Goal: Task Accomplishment & Management: Use online tool/utility

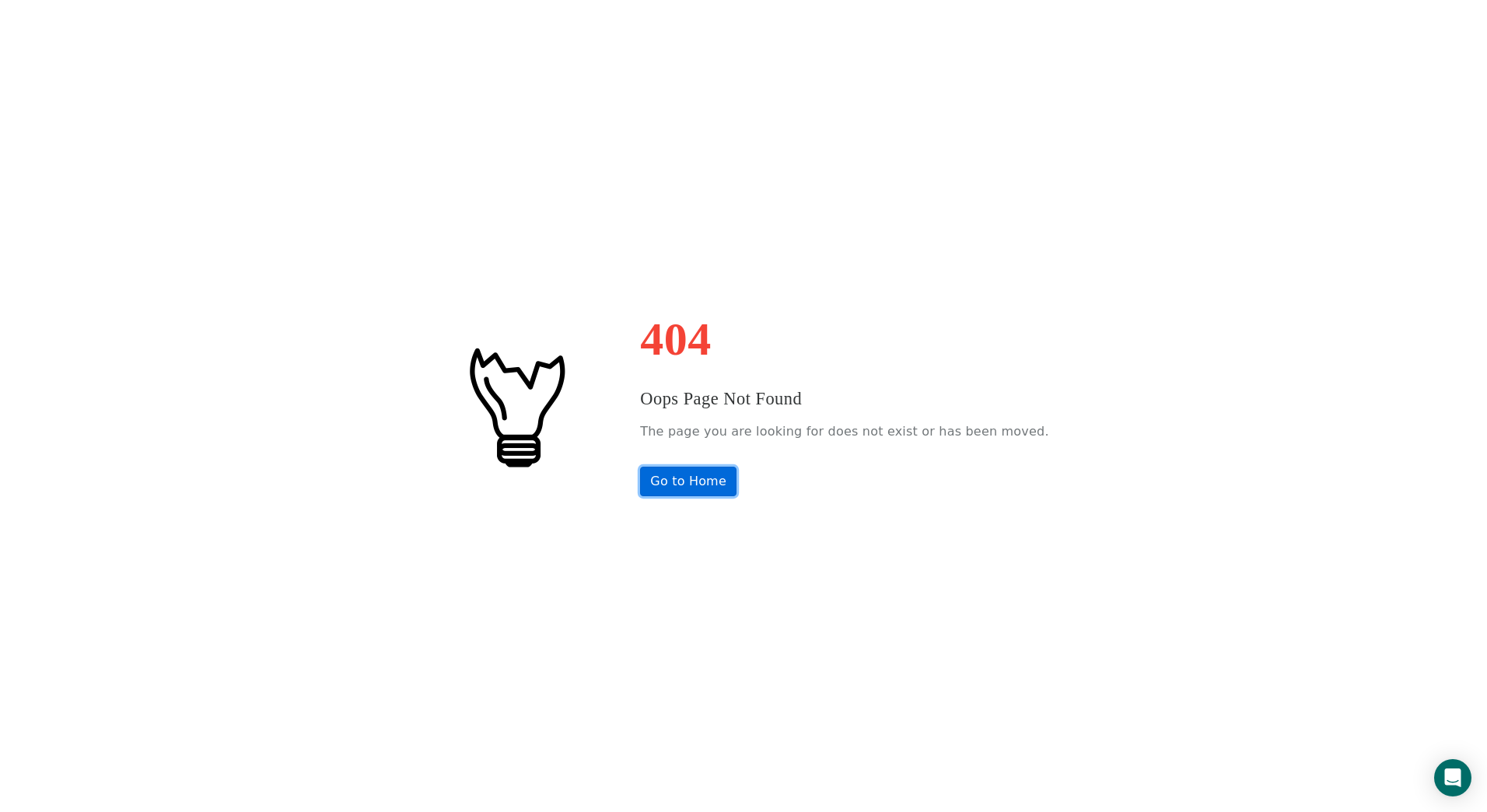
drag, startPoint x: 739, startPoint y: 482, endPoint x: 742, endPoint y: 491, distance: 9.5
click at [737, 483] on link "Go to Home" at bounding box center [688, 481] width 97 height 30
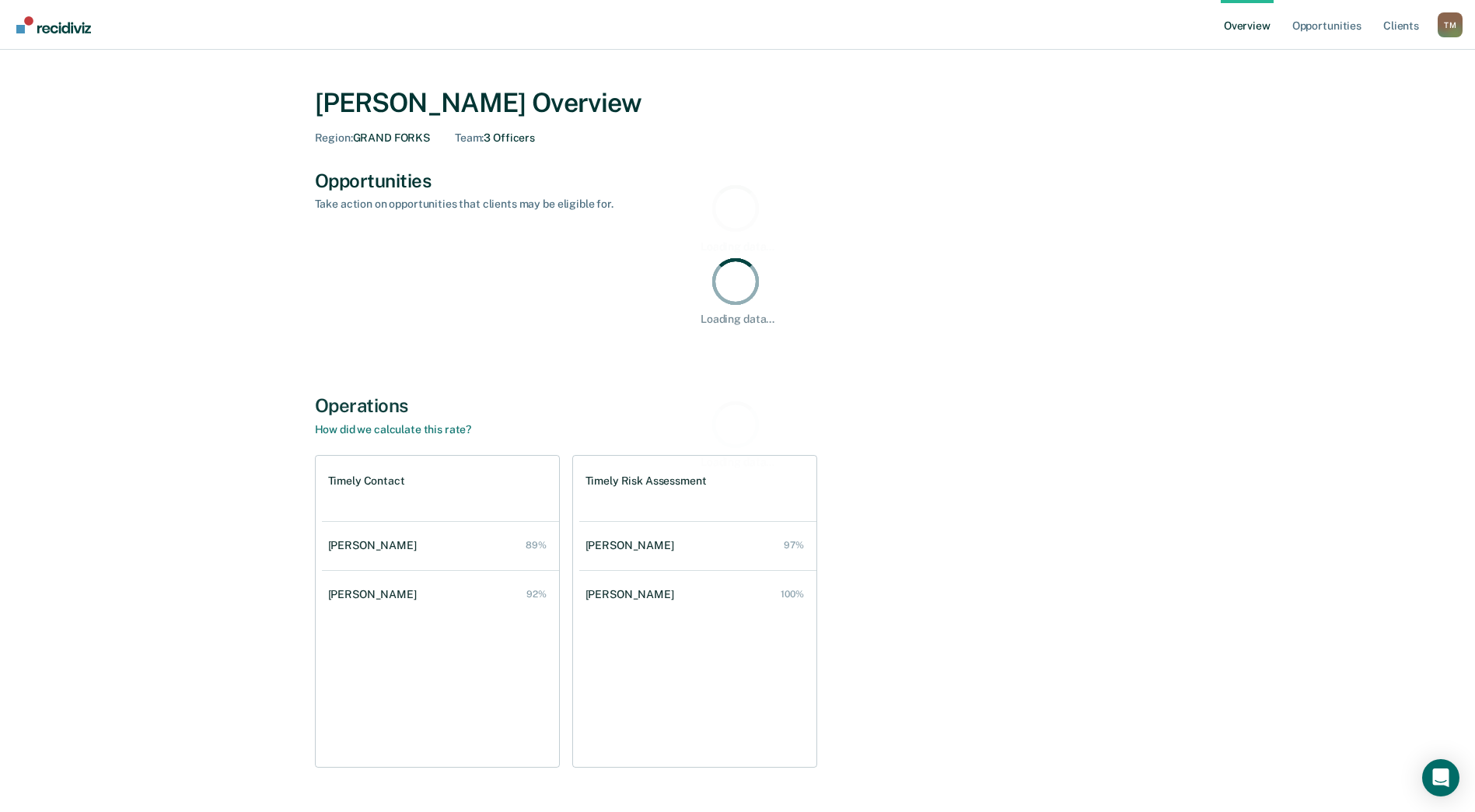
click at [1460, 24] on div "T M" at bounding box center [1451, 25] width 25 height 25
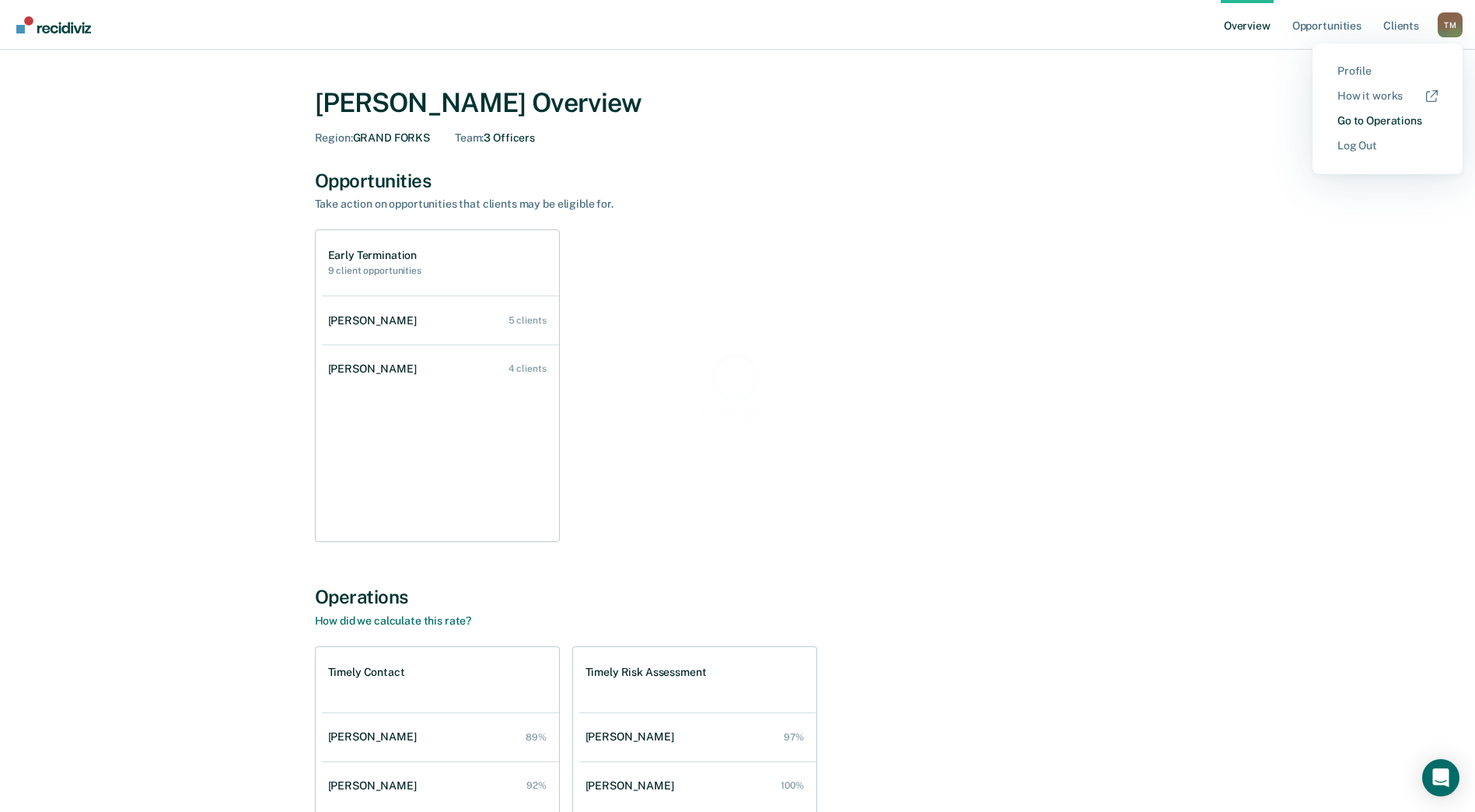
click at [1360, 124] on link "Go to Operations" at bounding box center [1388, 121] width 101 height 13
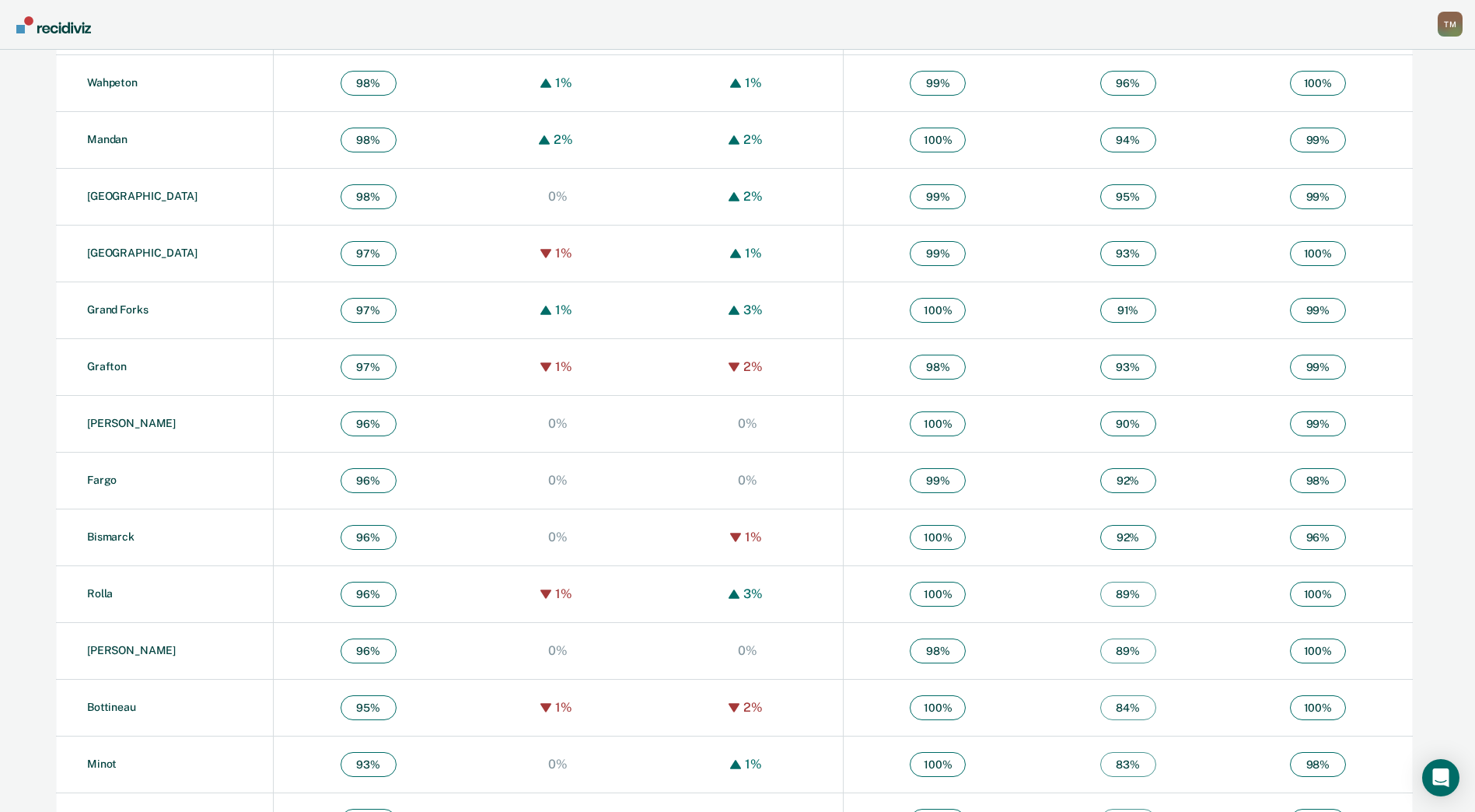
scroll to position [706, 0]
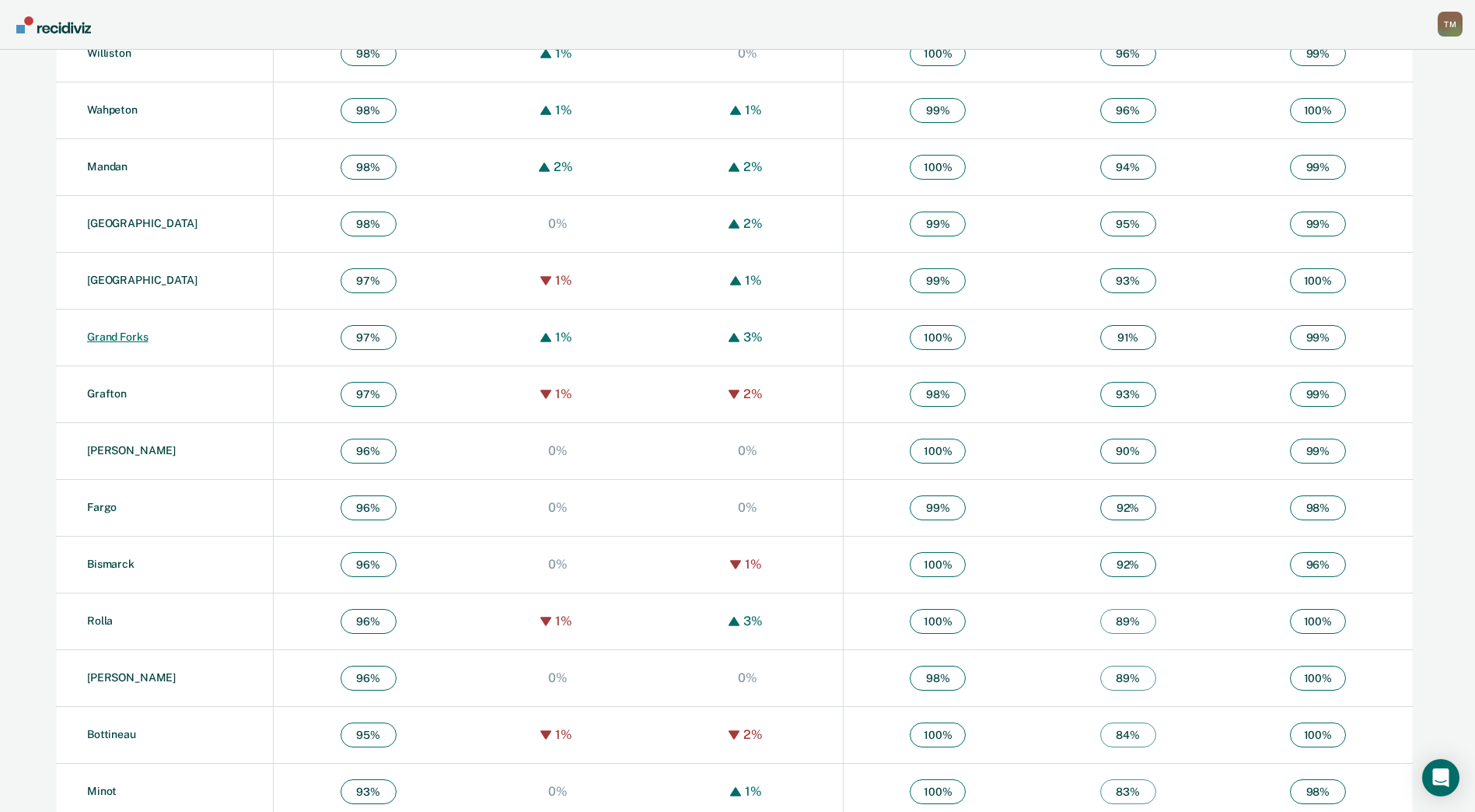
click at [110, 338] on link "Grand Forks" at bounding box center [117, 337] width 60 height 13
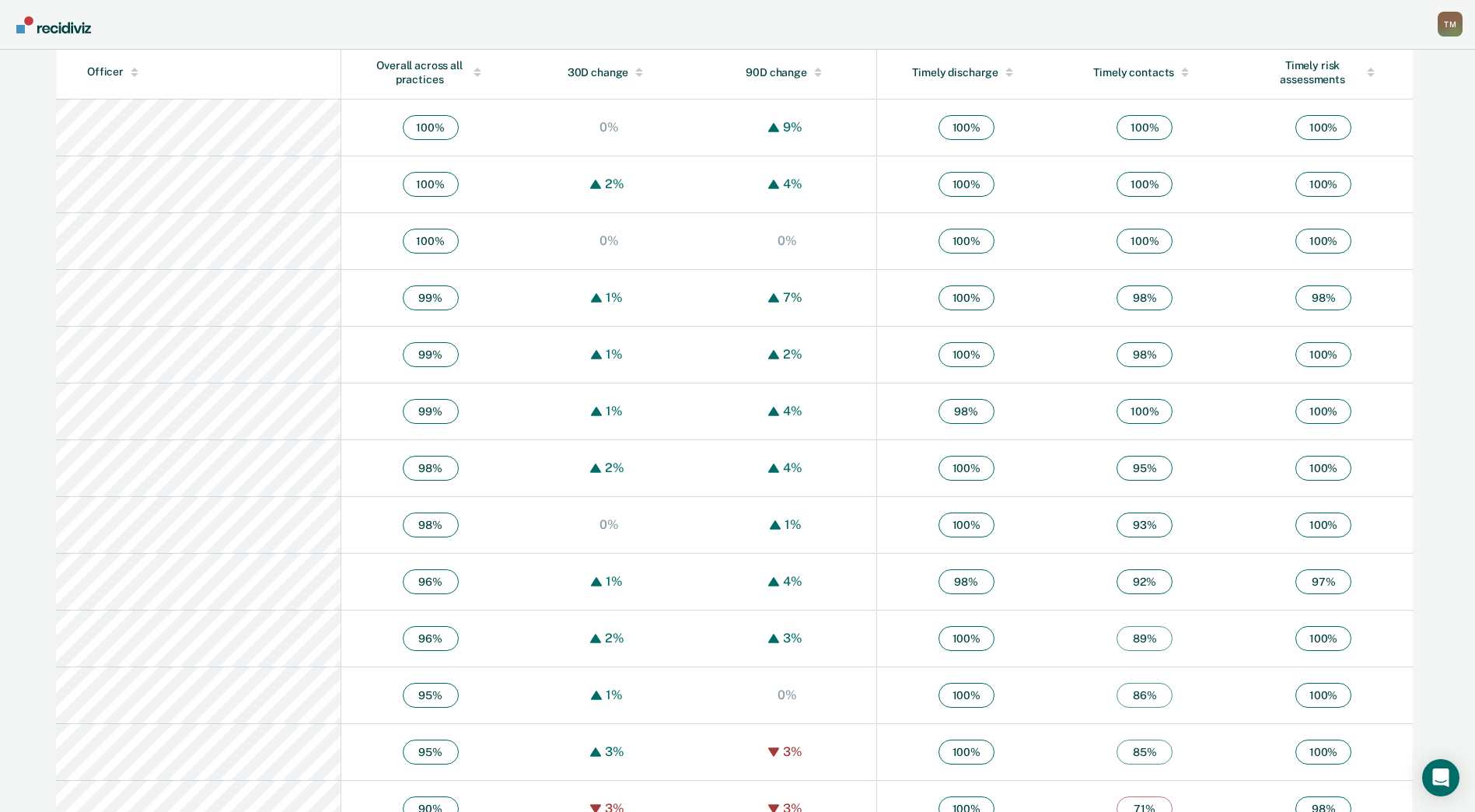
scroll to position [670, 0]
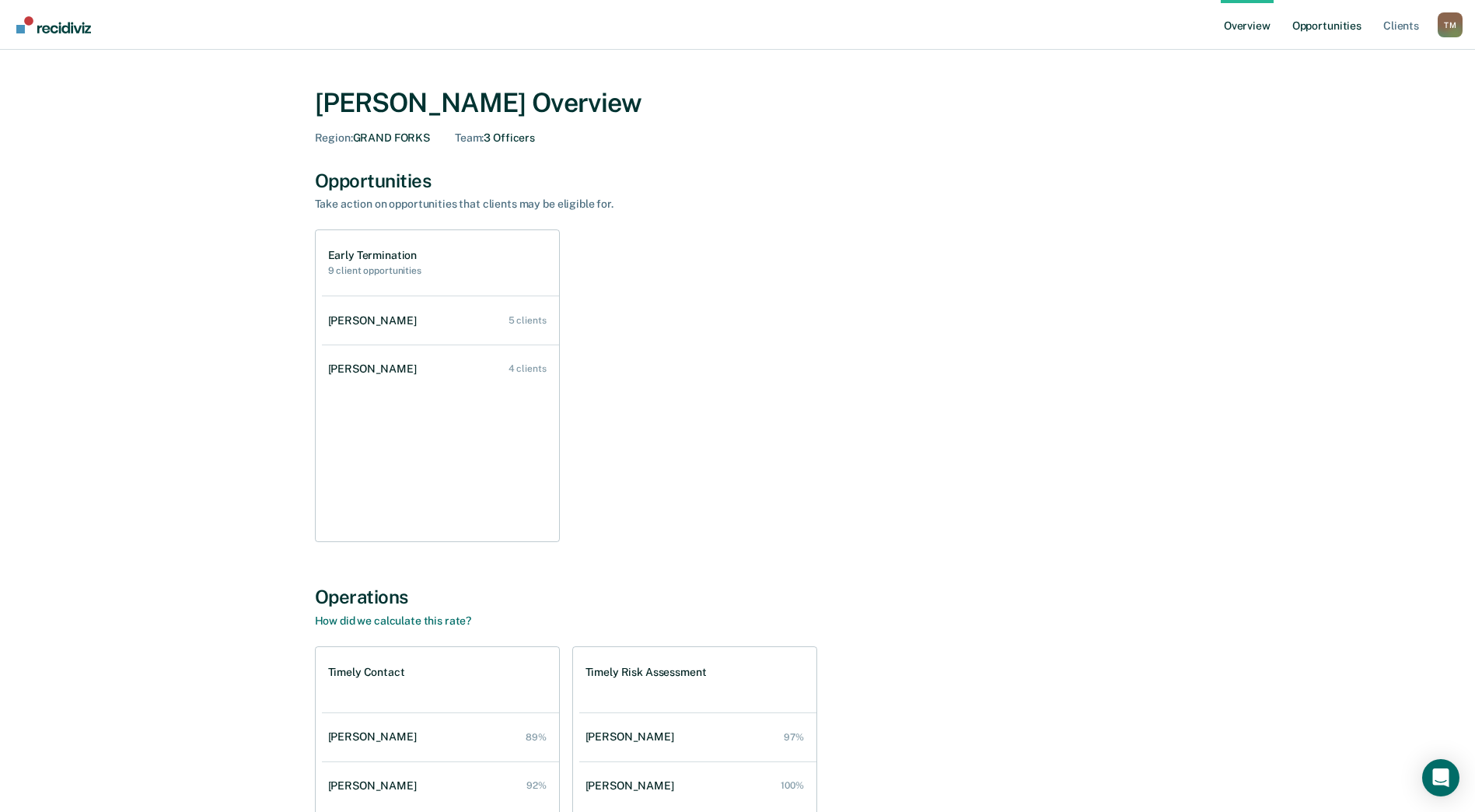
click at [1316, 26] on link "Opportunities" at bounding box center [1327, 24] width 75 height 49
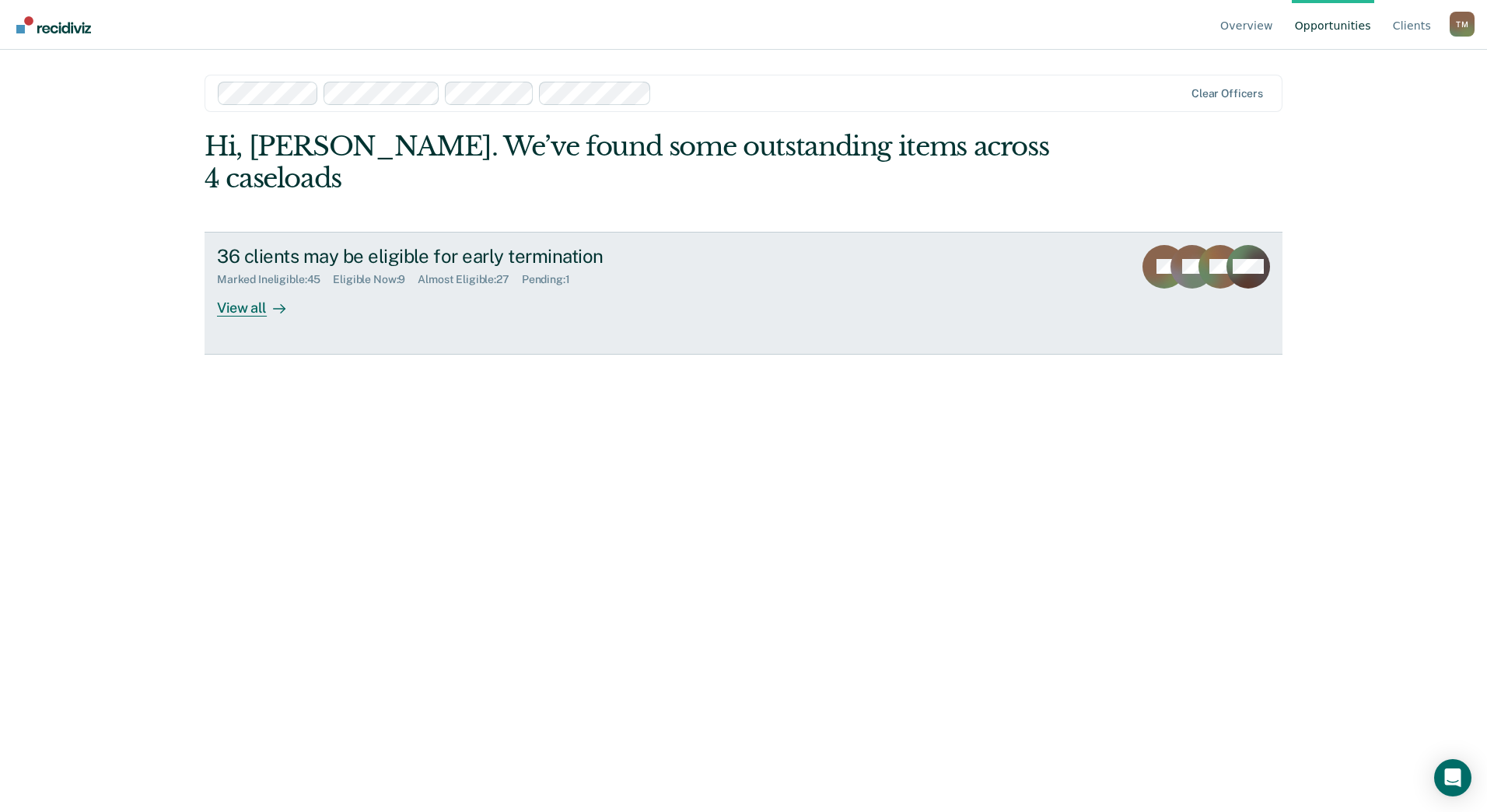
click at [250, 286] on div "View all" at bounding box center [260, 301] width 87 height 31
